Goal: Task Accomplishment & Management: Manage account settings

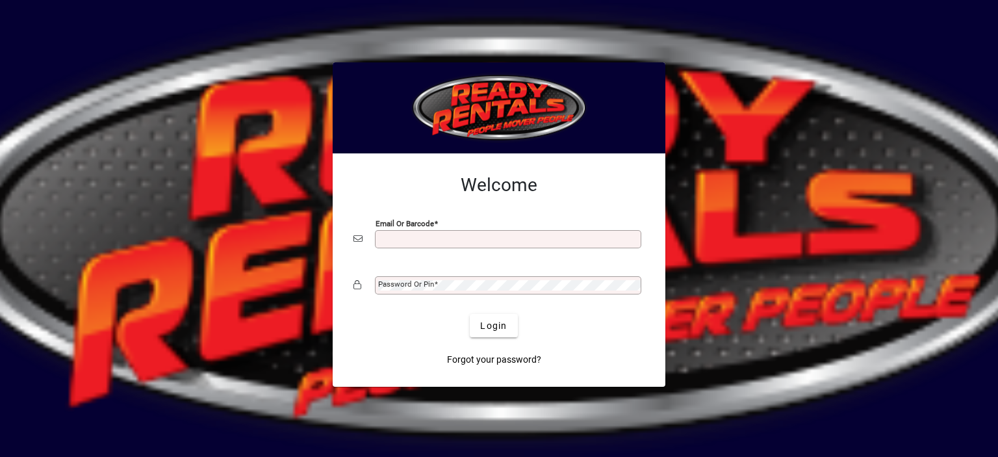
click at [433, 235] on input "Email or Barcode" at bounding box center [509, 239] width 263 height 10
type input "**********"
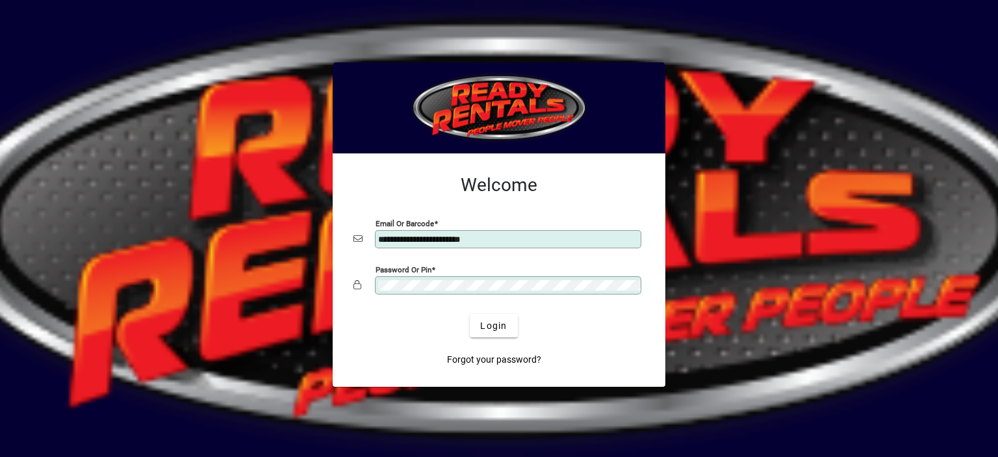
click at [470, 314] on button "Login" at bounding box center [493, 325] width 47 height 23
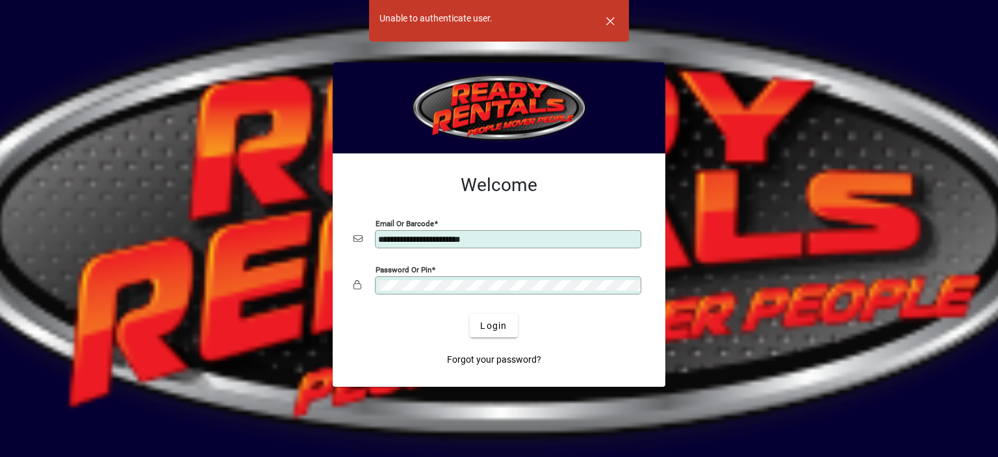
click at [470, 314] on button "Login" at bounding box center [493, 325] width 47 height 23
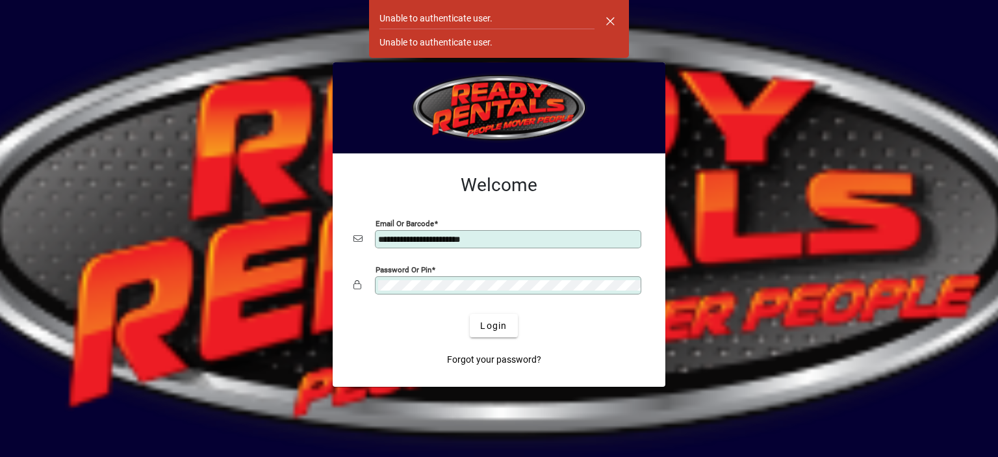
click at [470, 314] on button "Login" at bounding box center [493, 325] width 47 height 23
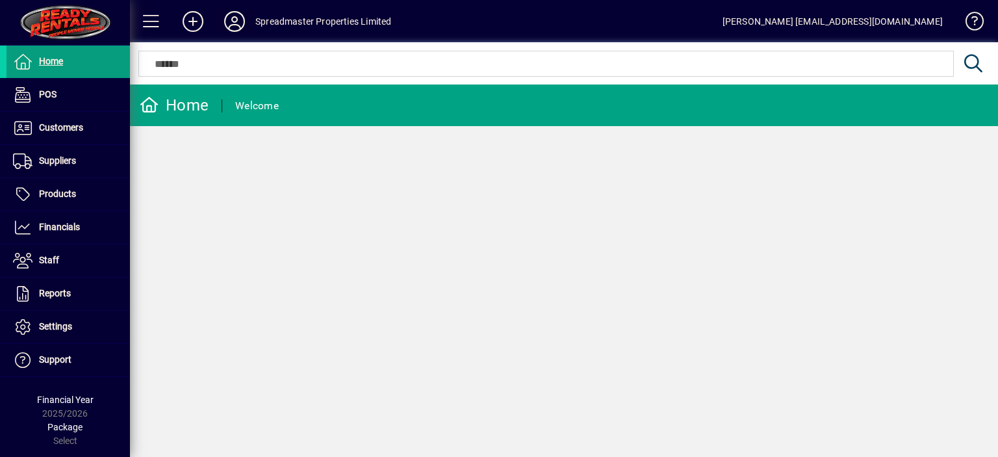
click at [235, 21] on icon at bounding box center [235, 21] width 26 height 21
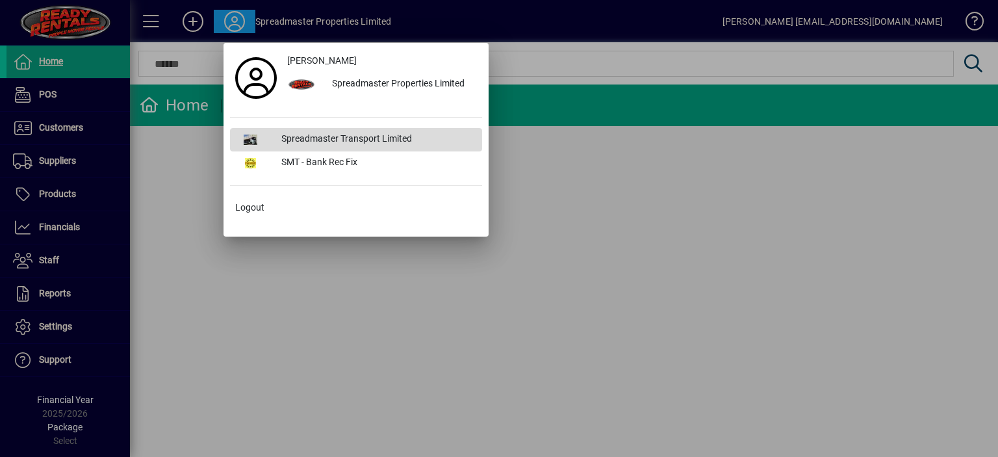
click at [300, 140] on div "Spreadmaster Transport Limited" at bounding box center [376, 139] width 211 height 23
